Goal: Information Seeking & Learning: Learn about a topic

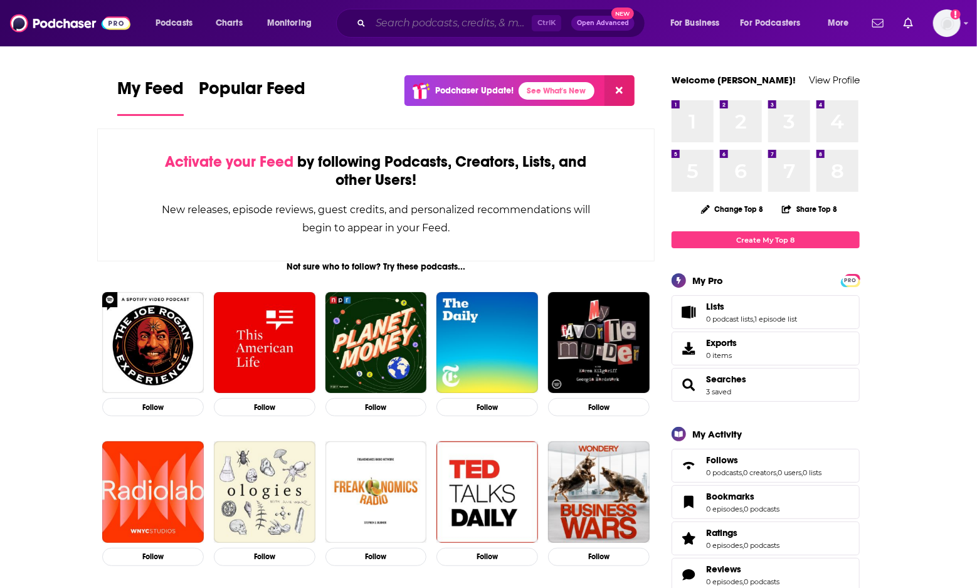
click at [410, 23] on input "Search podcasts, credits, & more..." at bounding box center [450, 23] width 161 height 20
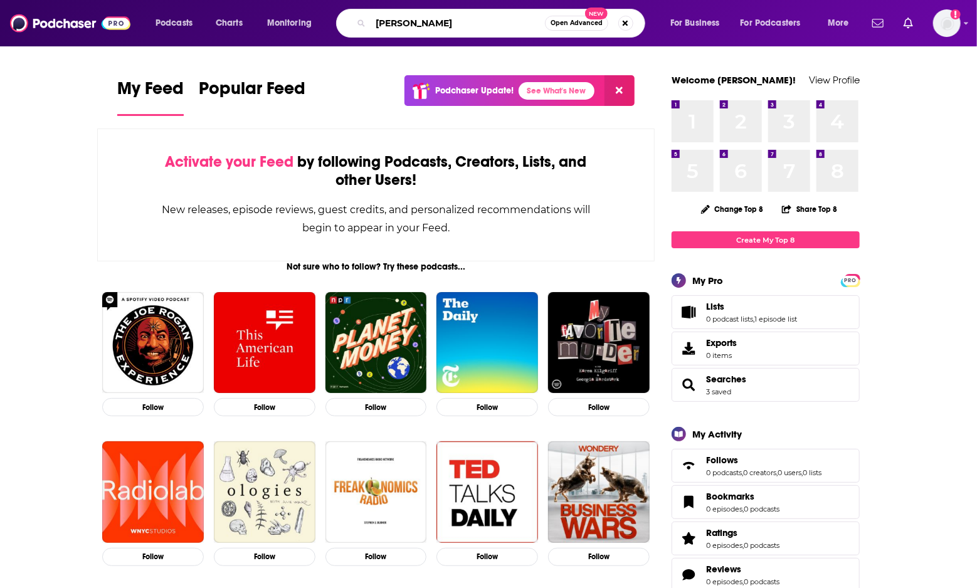
type input "[PERSON_NAME]"
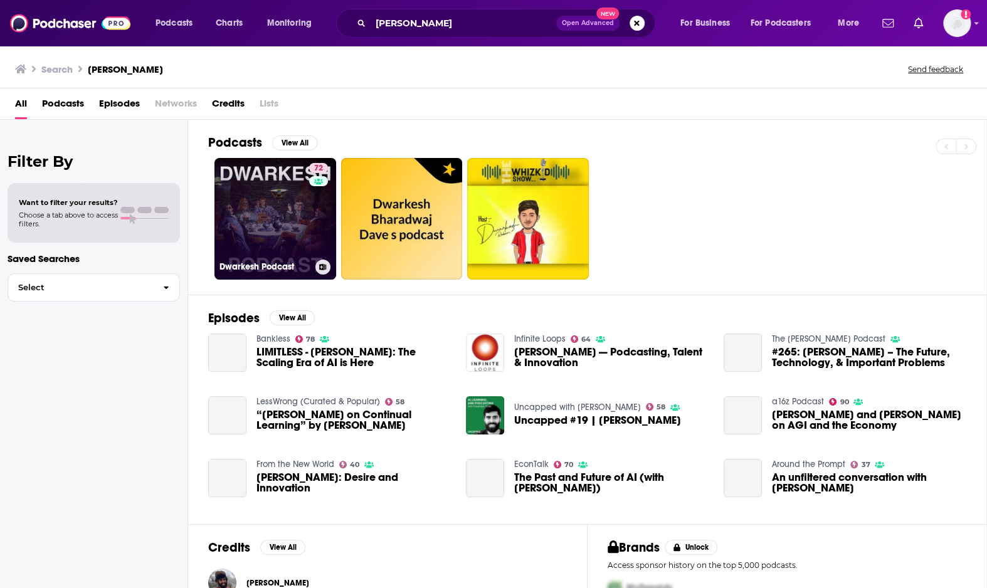
click at [253, 205] on link "72 [PERSON_NAME] Podcast" at bounding box center [275, 219] width 122 height 122
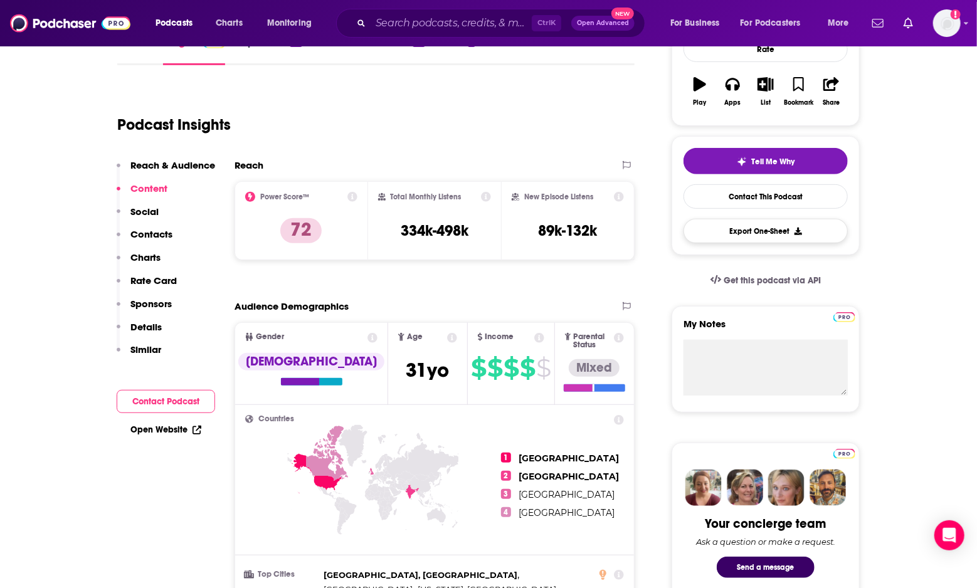
scroll to position [202, 0]
drag, startPoint x: 471, startPoint y: 234, endPoint x: 416, endPoint y: 229, distance: 56.0
click at [416, 229] on div "Total Monthly Listens 334k-498k" at bounding box center [434, 221] width 113 height 58
